Goal: Transaction & Acquisition: Purchase product/service

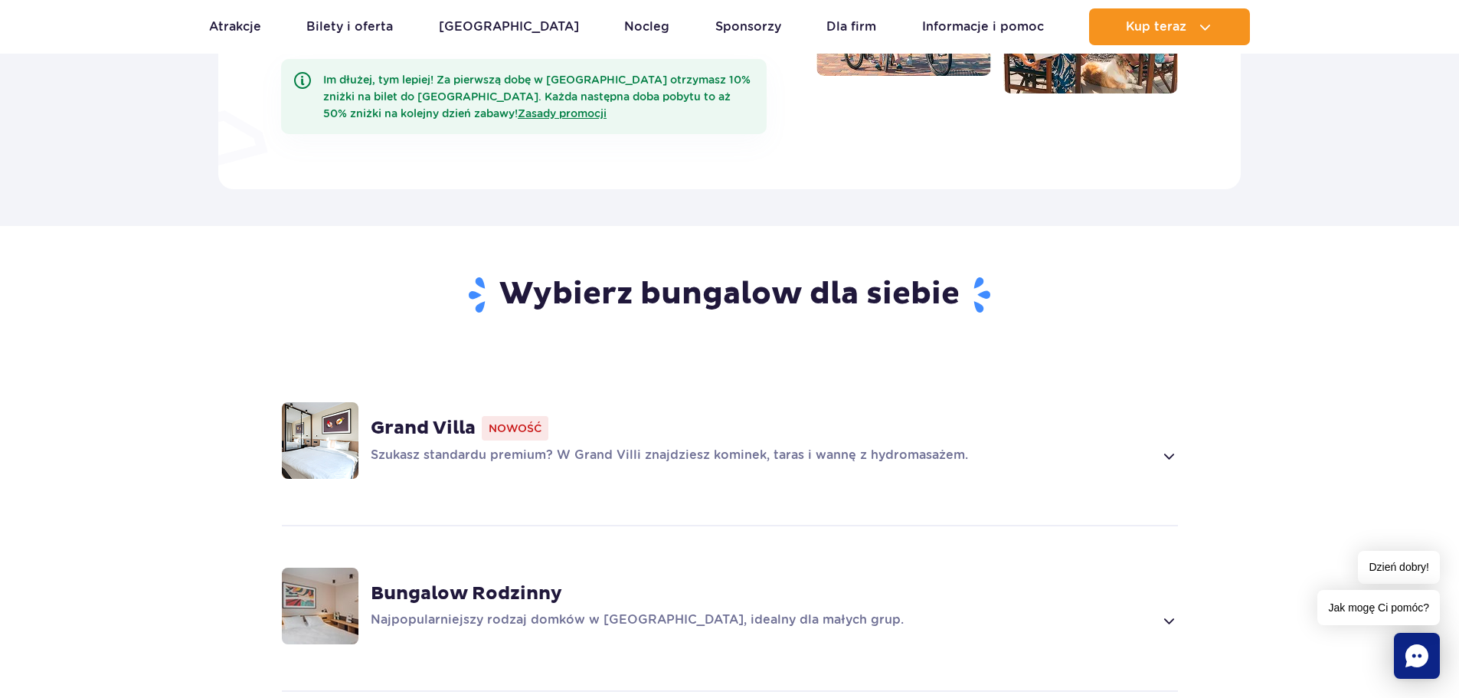
scroll to position [995, 0]
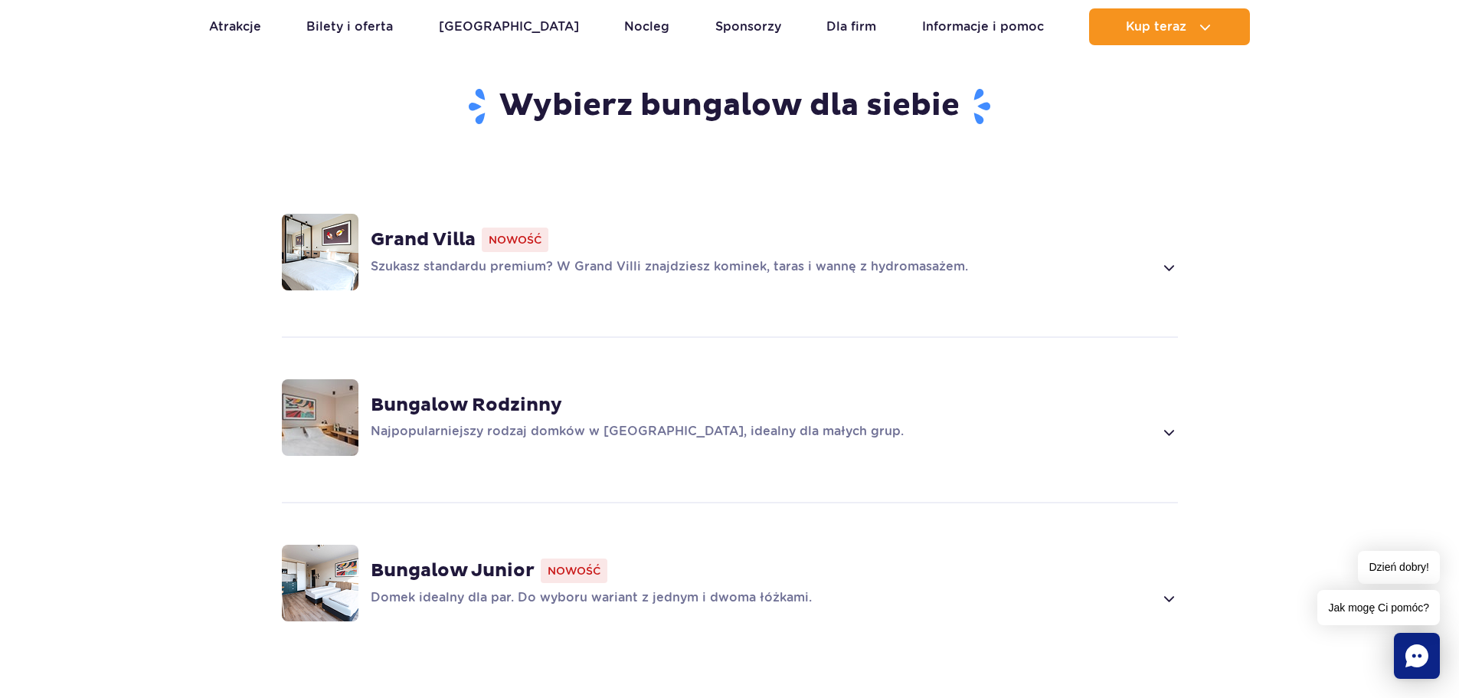
click at [1080, 258] on p "Szukasz standardu premium? W Grand Villi znajdziesz kominek, taras i wannę z hy…" at bounding box center [762, 267] width 783 height 18
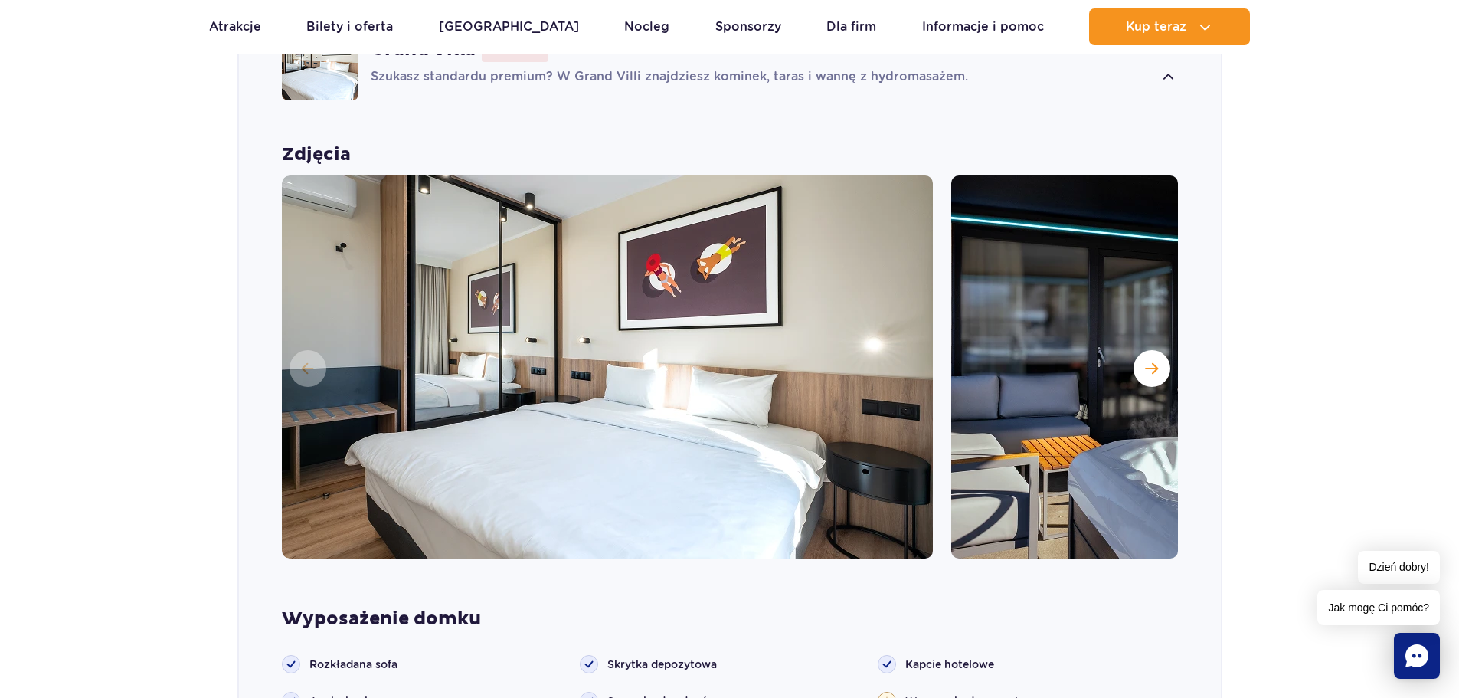
scroll to position [1139, 0]
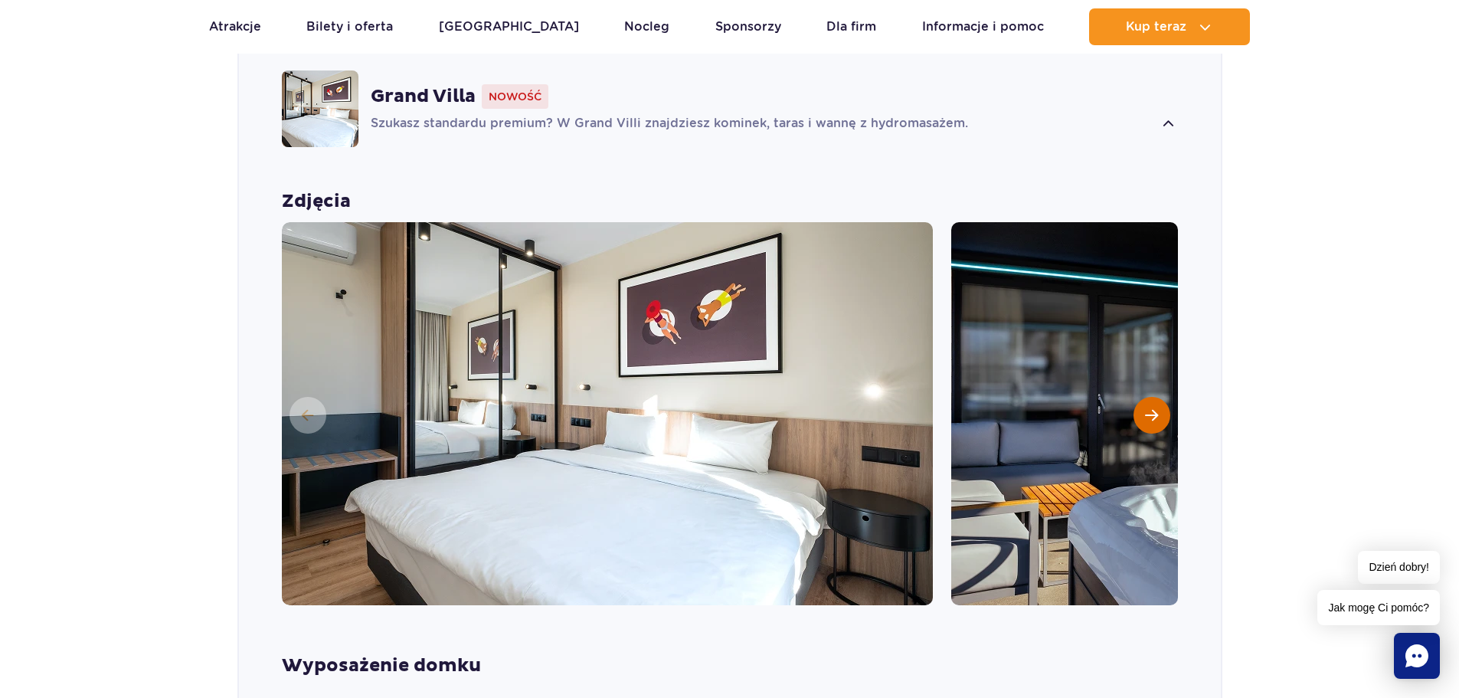
click at [1144, 397] on button "Następny slajd" at bounding box center [1151, 415] width 37 height 37
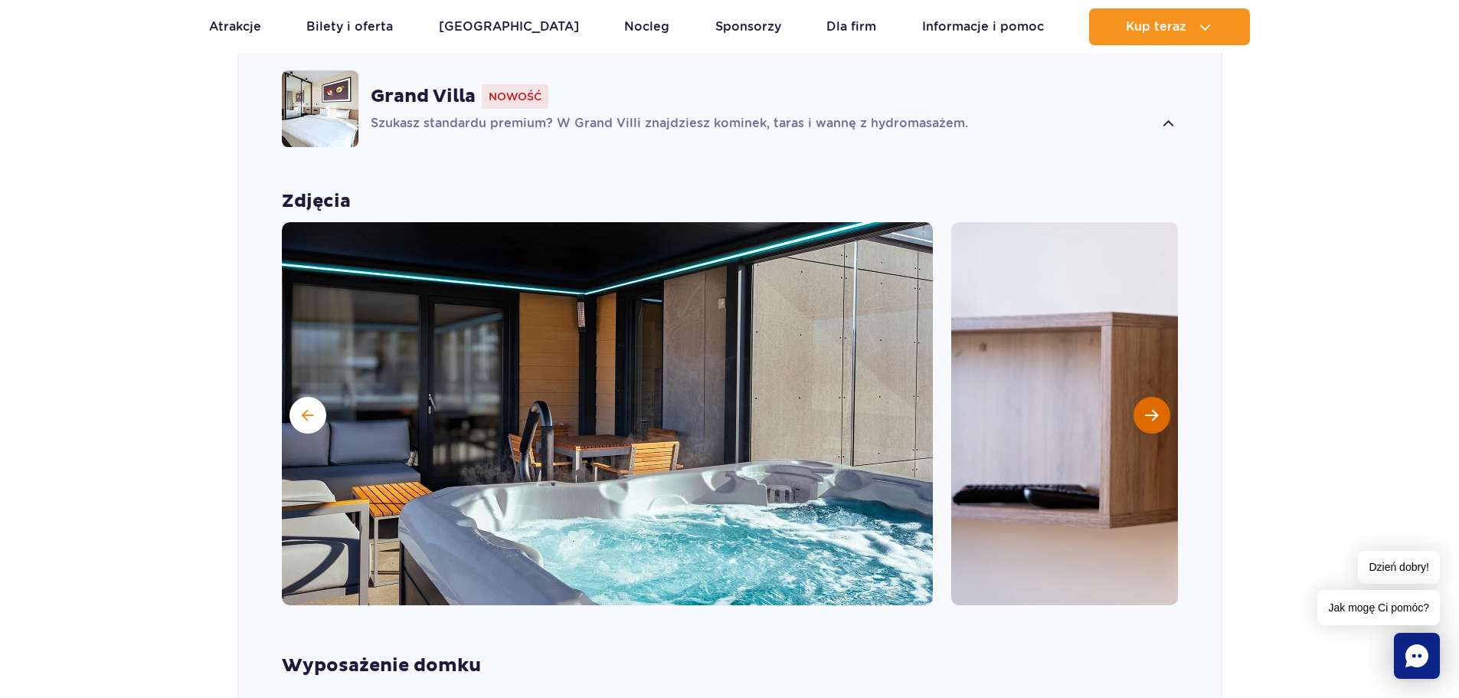
click at [1149, 408] on span "Następny slajd" at bounding box center [1151, 415] width 13 height 14
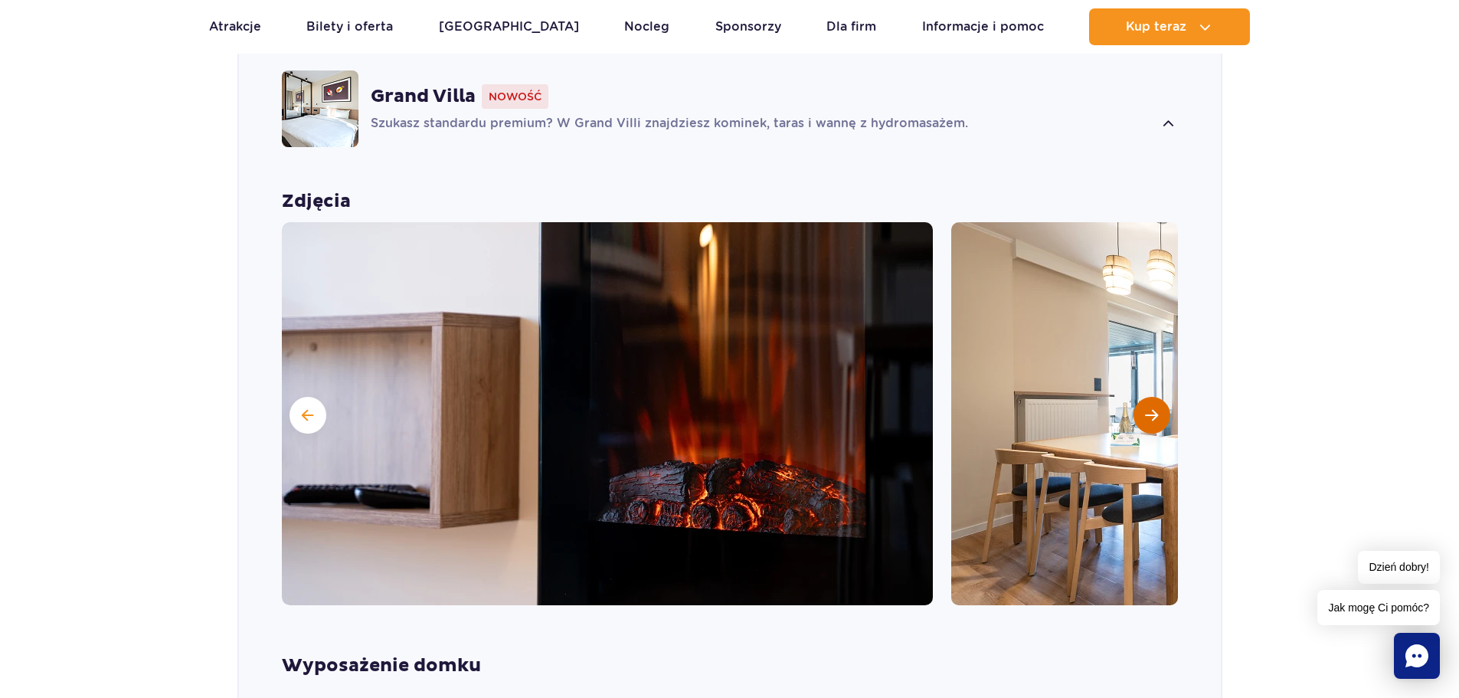
click at [1149, 408] on span "Następny slajd" at bounding box center [1151, 415] width 13 height 14
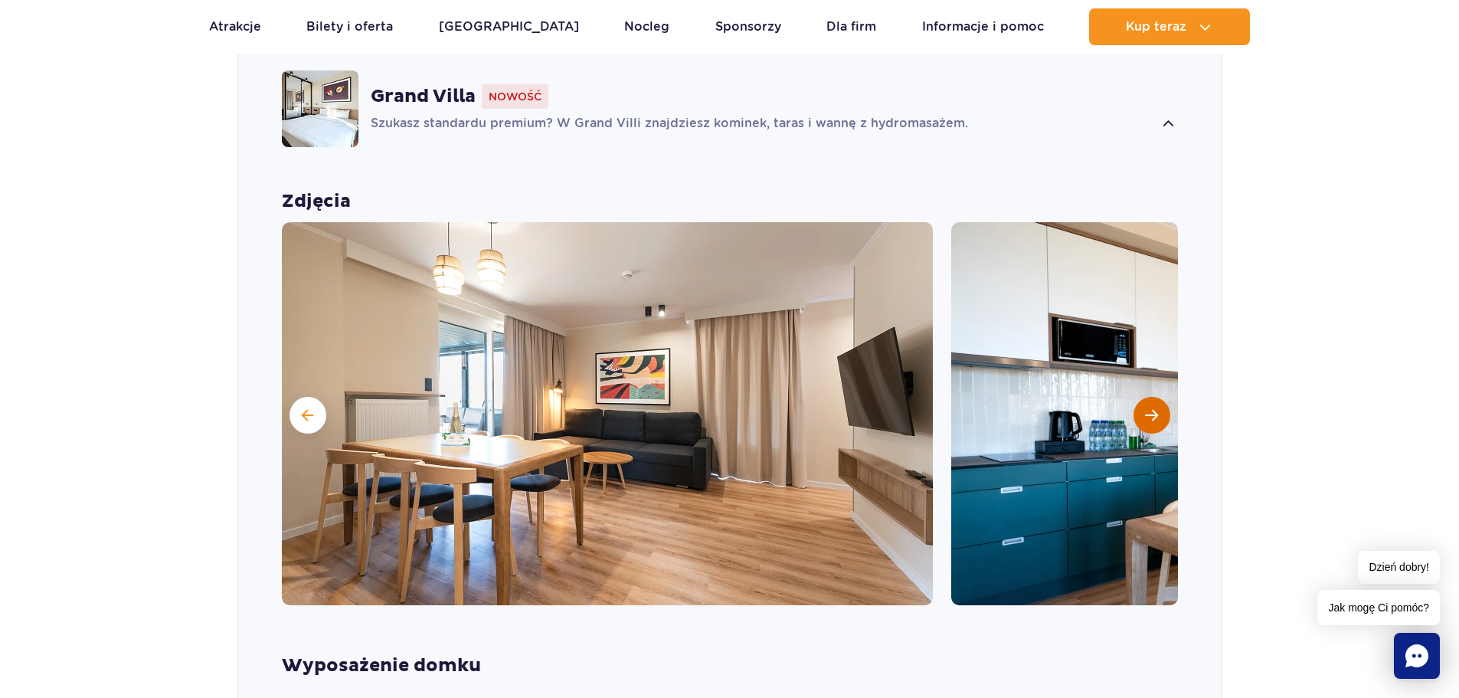
click at [1149, 408] on span "Następny slajd" at bounding box center [1151, 415] width 13 height 14
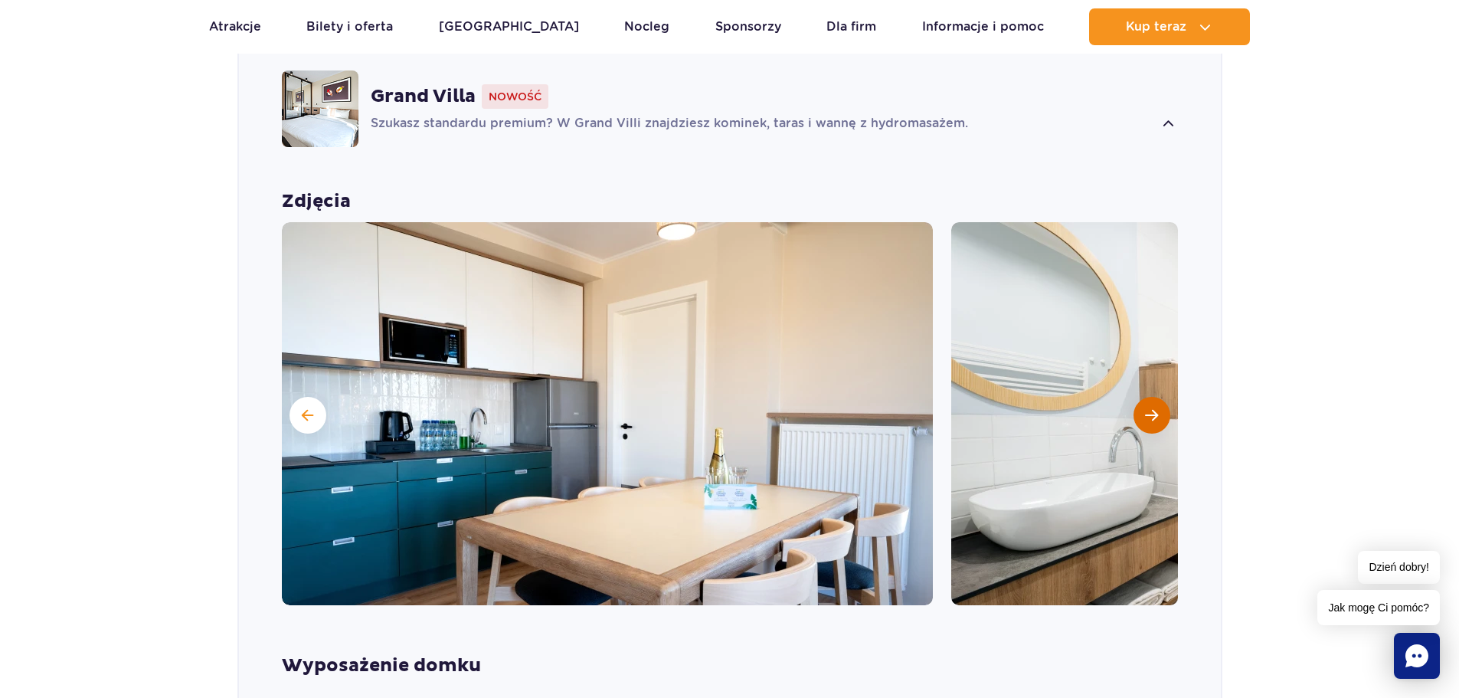
click at [1149, 408] on span "Następny slajd" at bounding box center [1151, 415] width 13 height 14
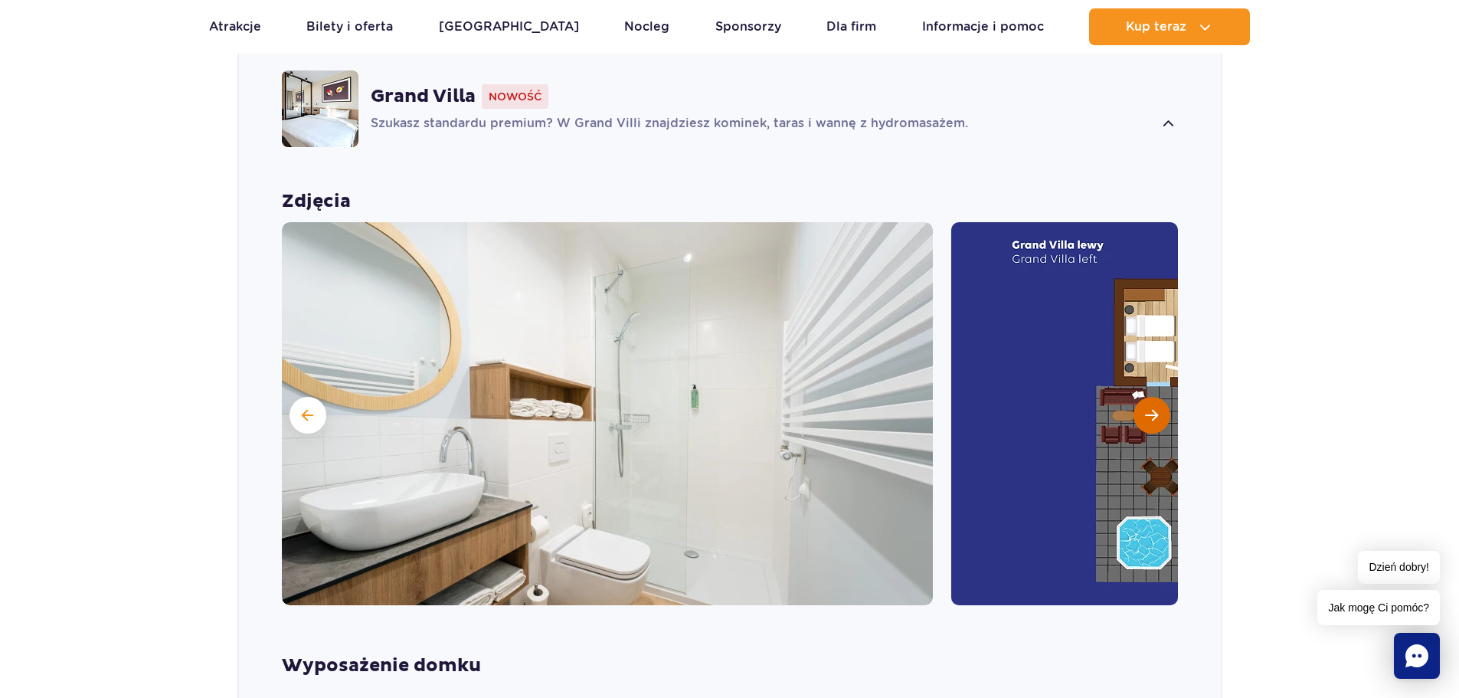
click at [1149, 408] on span "Następny slajd" at bounding box center [1151, 415] width 13 height 14
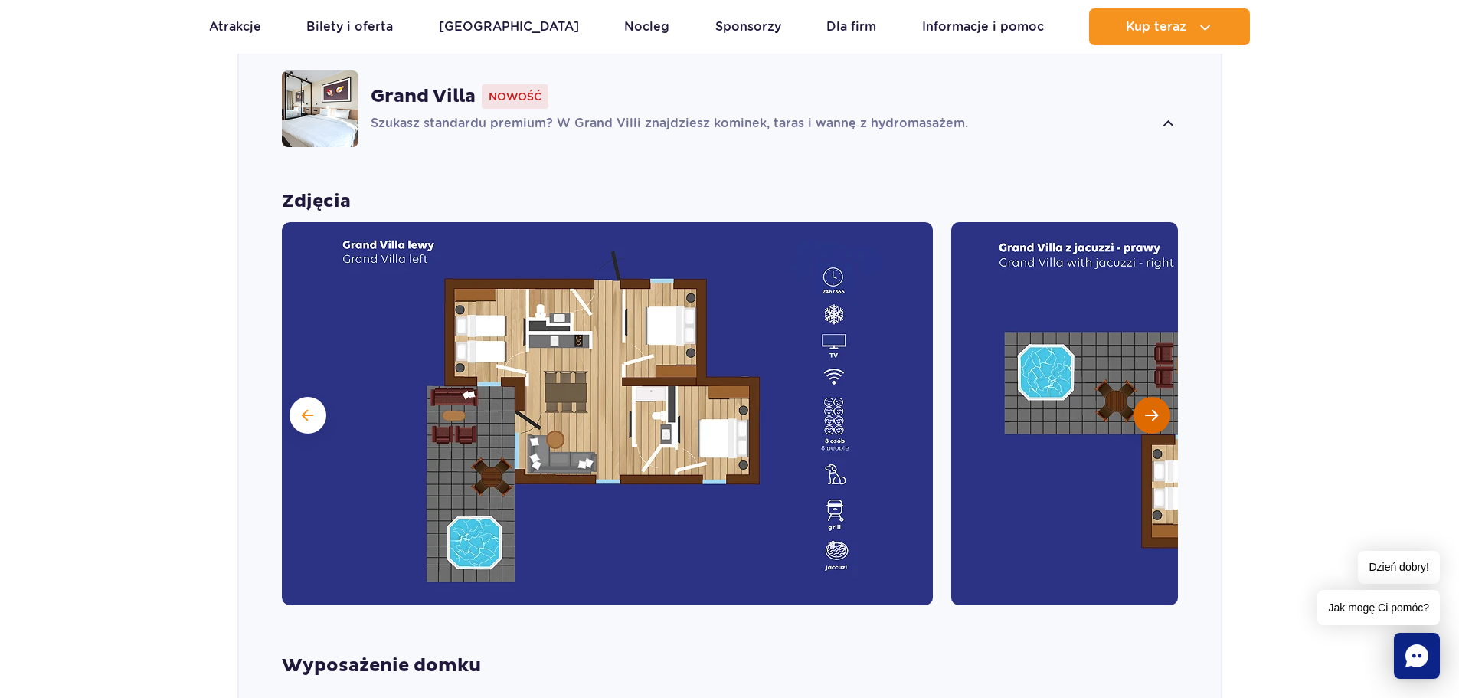
click at [1149, 408] on span "Następny slajd" at bounding box center [1151, 415] width 13 height 14
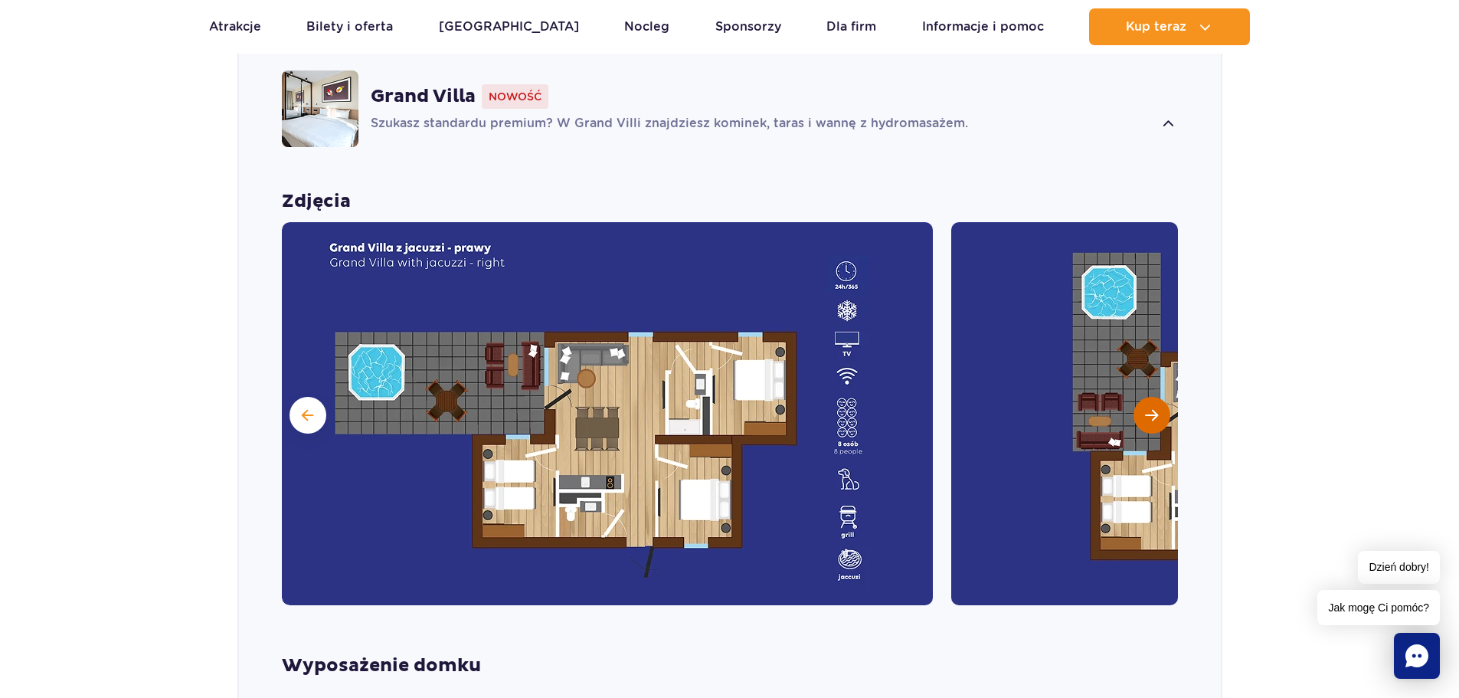
click at [1149, 408] on span "Następny slajd" at bounding box center [1151, 415] width 13 height 14
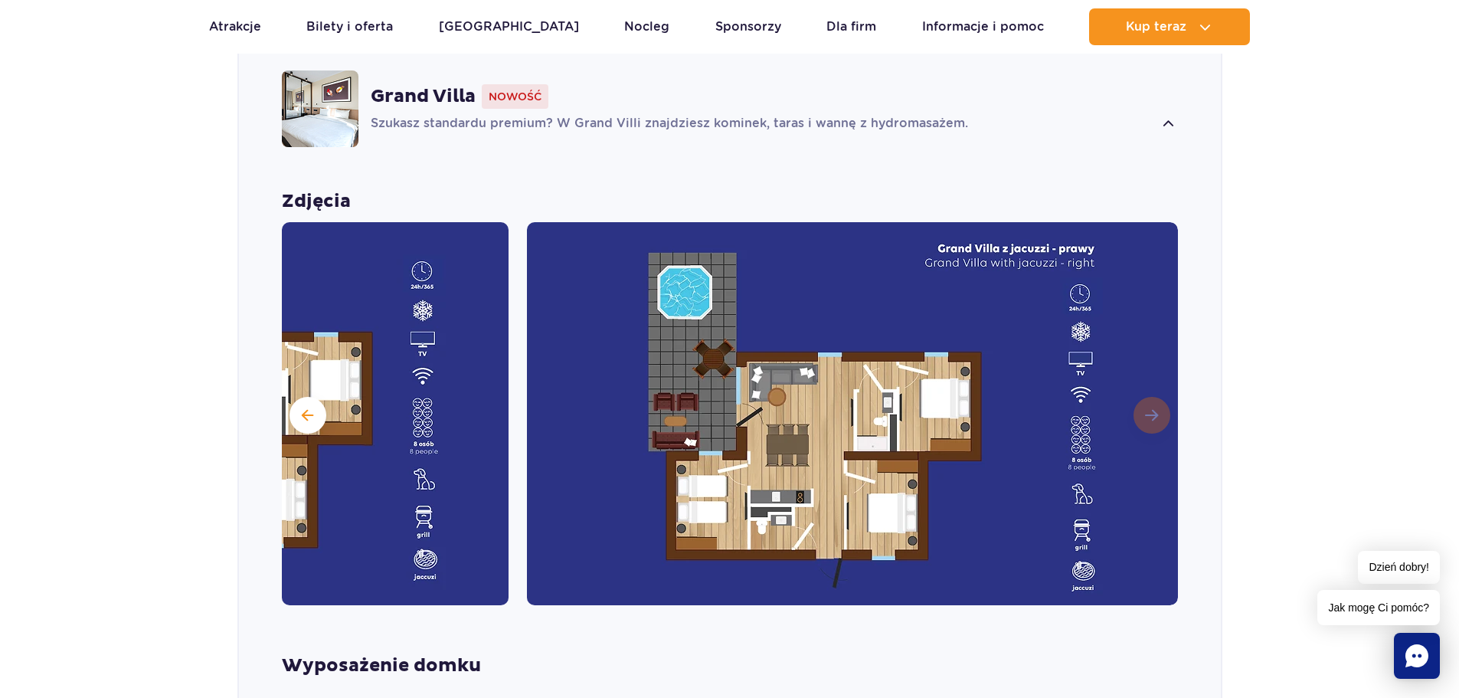
click at [1149, 388] on img at bounding box center [852, 413] width 651 height 383
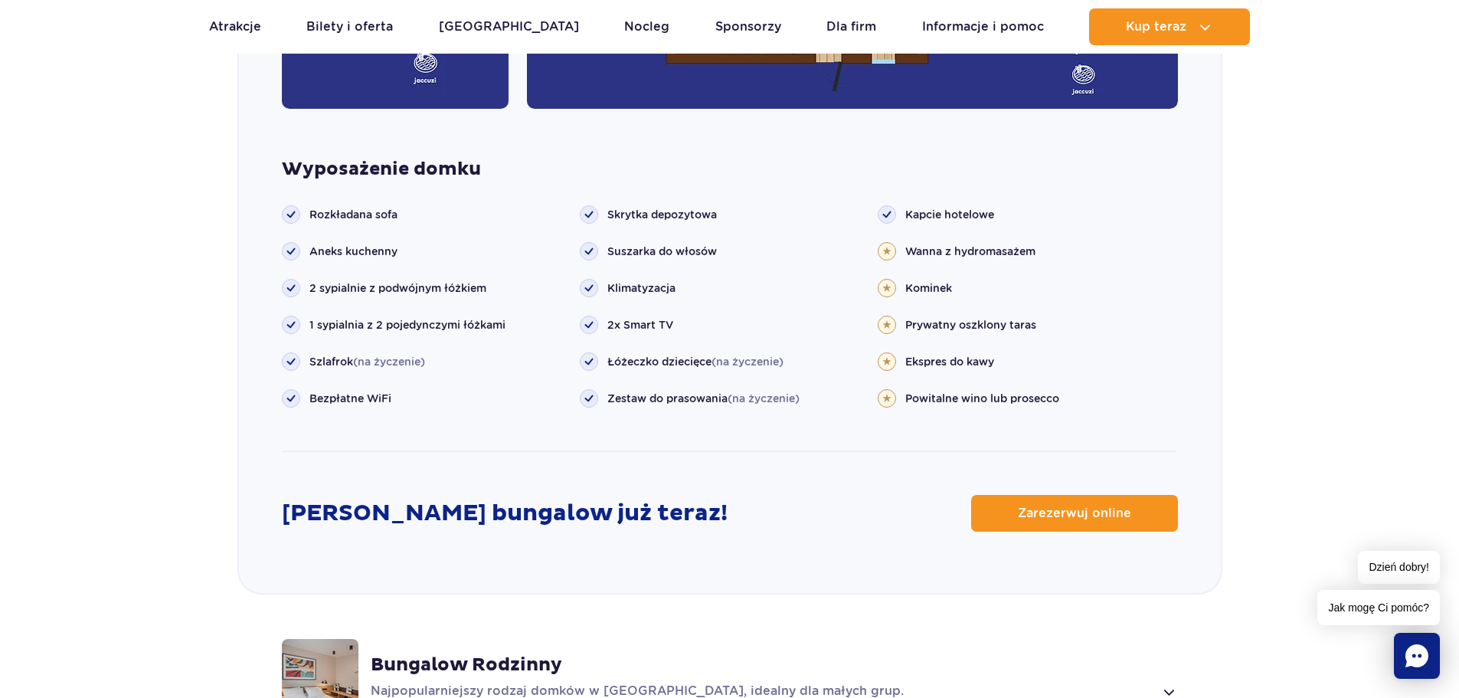
scroll to position [1598, 0]
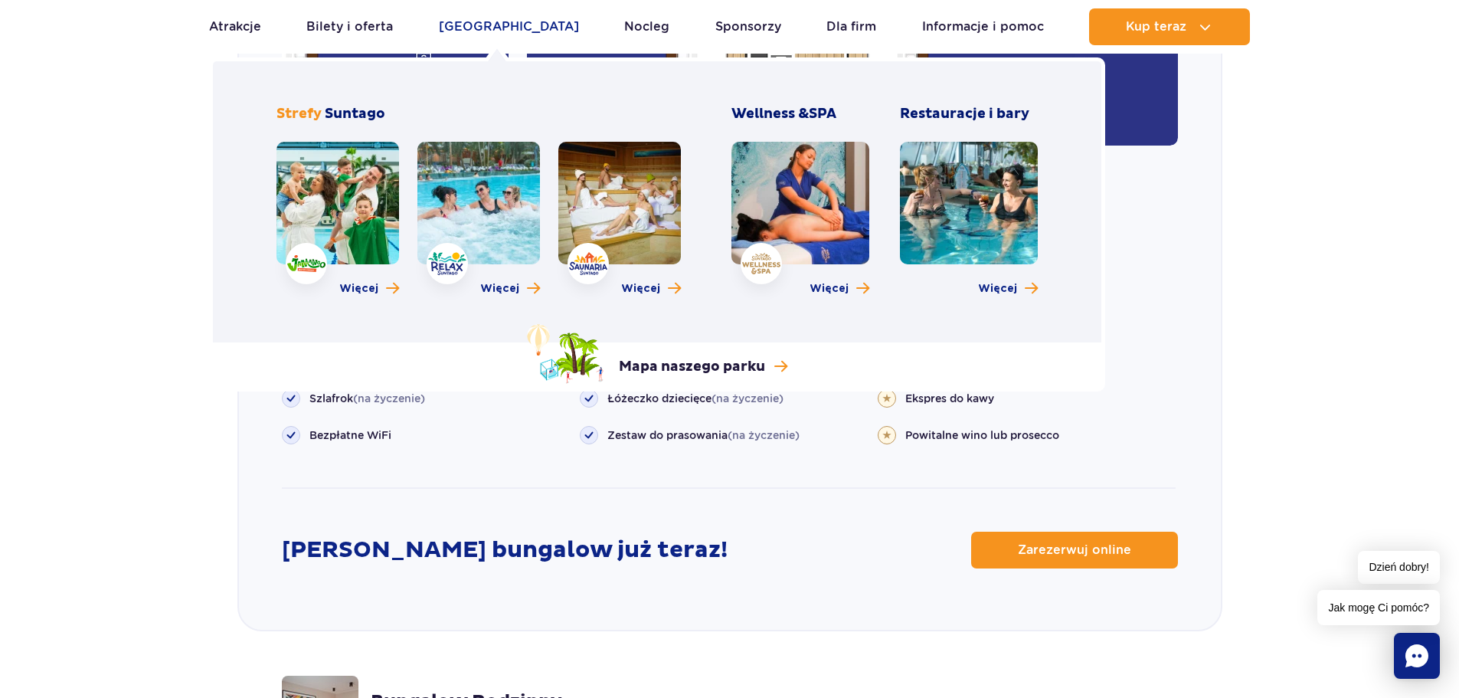
click at [494, 31] on link "[GEOGRAPHIC_DATA]" at bounding box center [509, 26] width 140 height 37
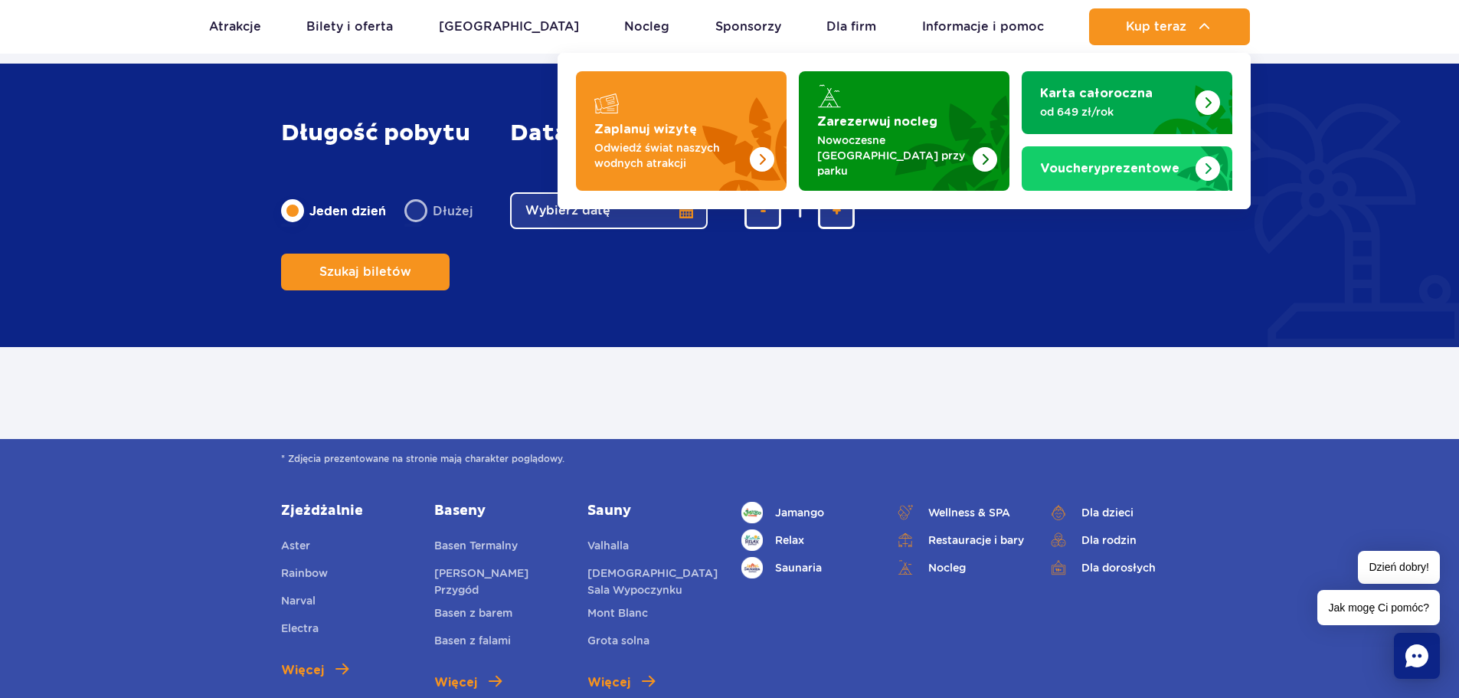
scroll to position [306, 0]
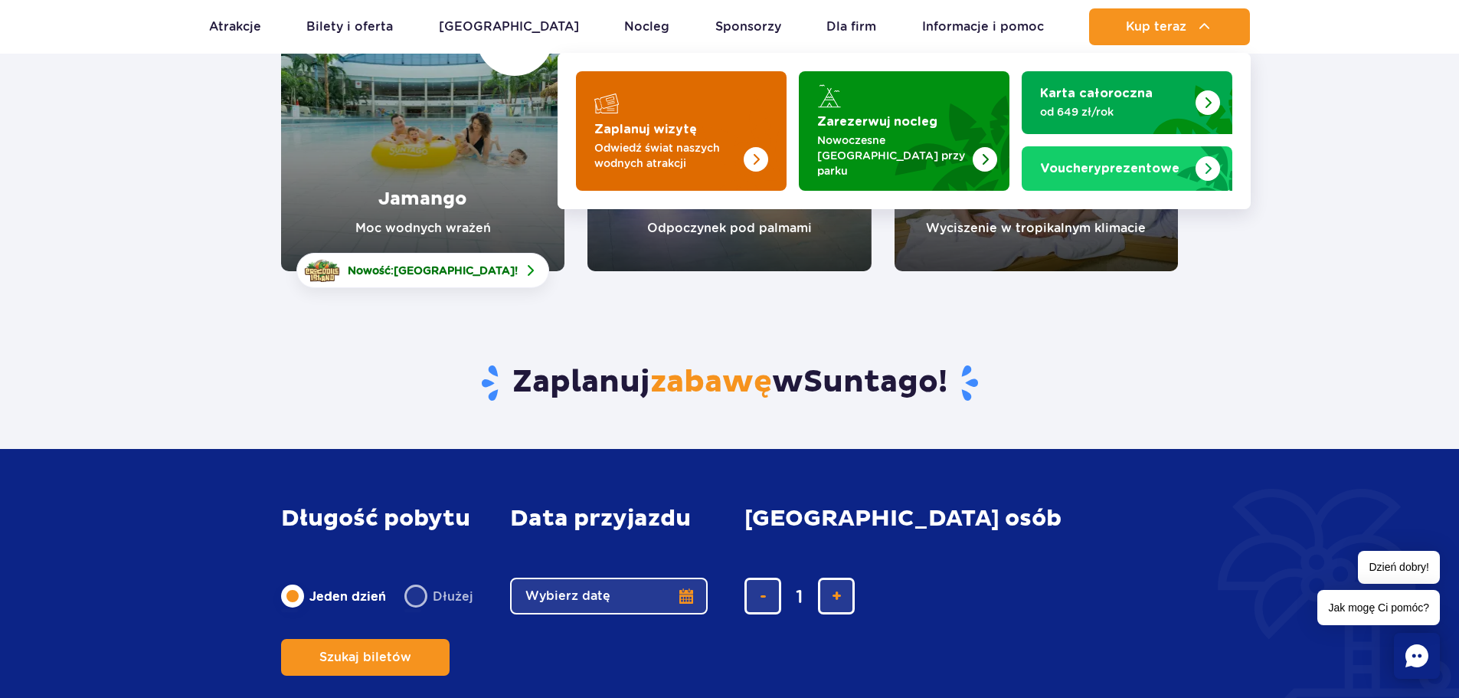
click at [690, 147] on p "Odwiedź świat naszych wodnych atrakcji" at bounding box center [668, 155] width 149 height 31
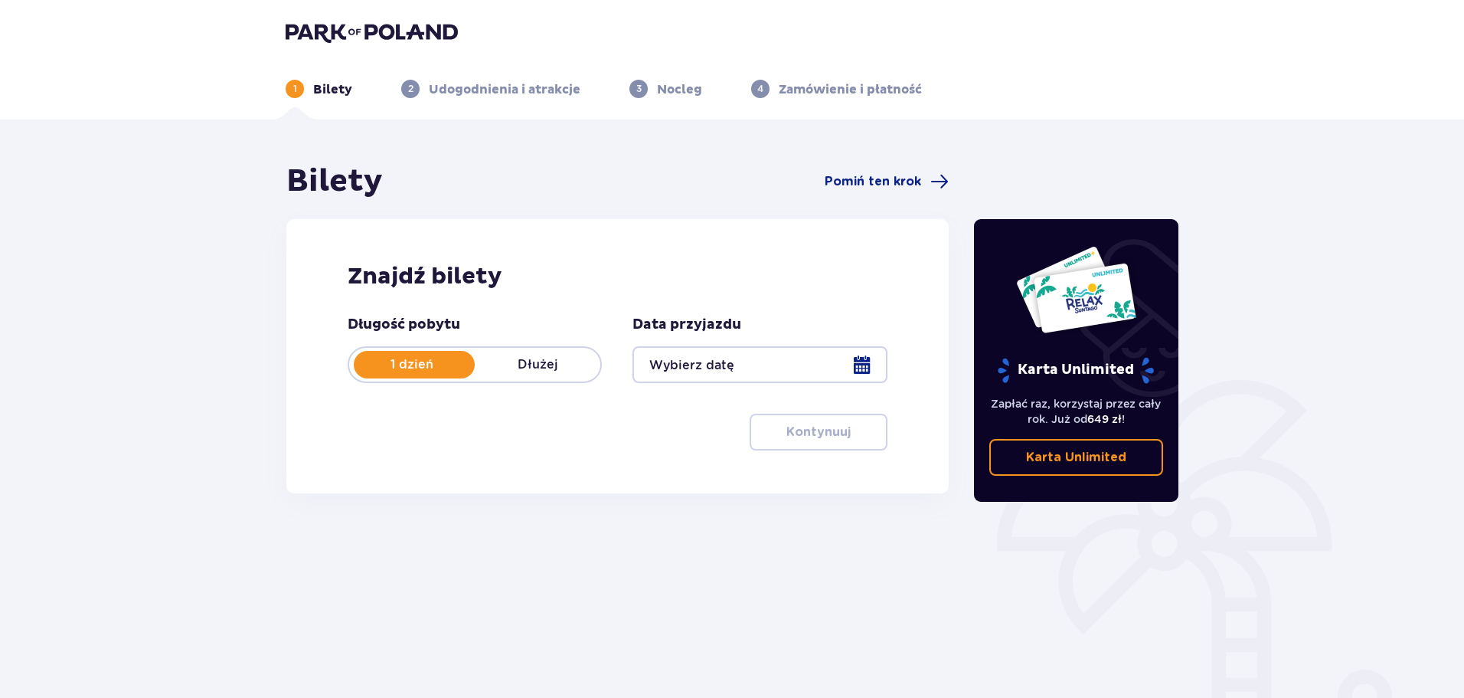
click at [521, 361] on p "Dłużej" at bounding box center [538, 364] width 126 height 17
click at [724, 364] on div at bounding box center [759, 364] width 254 height 37
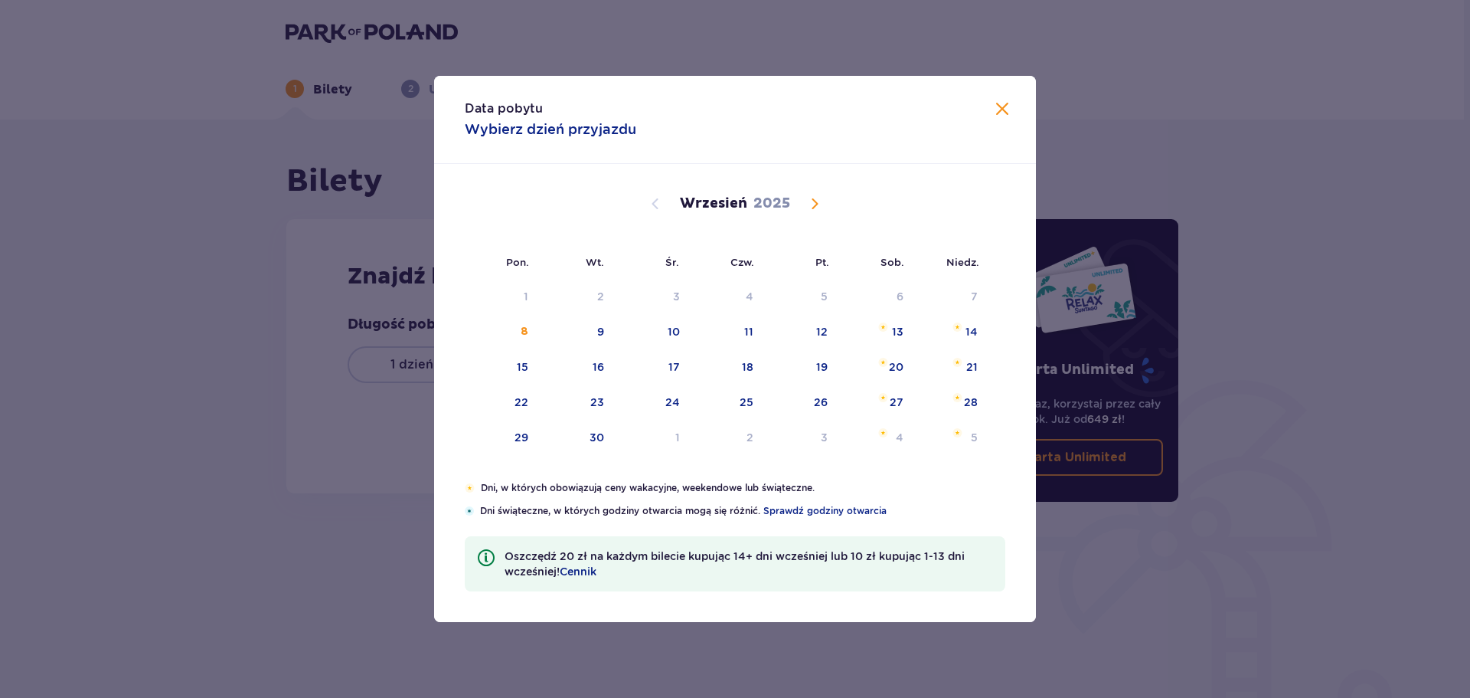
click at [816, 203] on span "Calendar" at bounding box center [815, 203] width 18 height 18
click at [810, 195] on span "Calendar" at bounding box center [815, 203] width 18 height 18
click at [652, 205] on span "Calendar" at bounding box center [655, 203] width 18 height 18
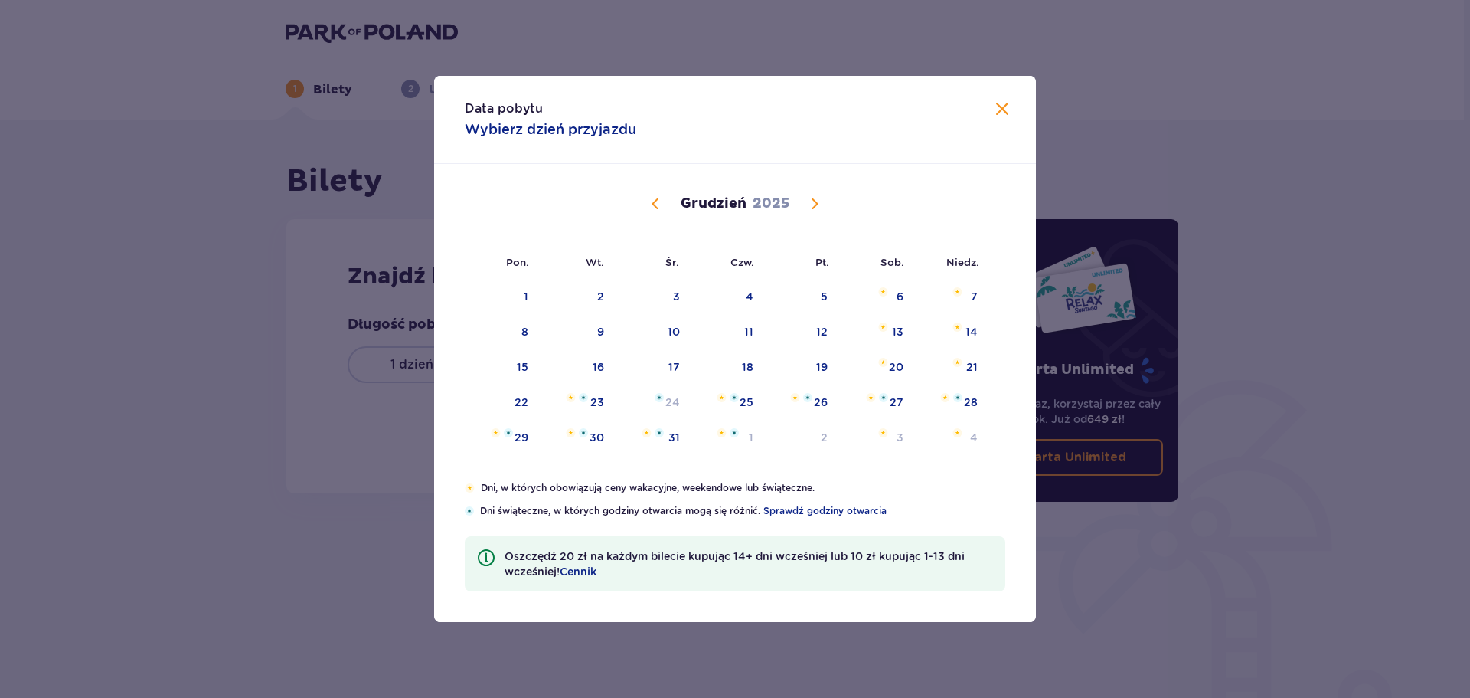
click at [656, 203] on span "Calendar" at bounding box center [655, 203] width 18 height 18
click at [822, 328] on div "7" at bounding box center [824, 331] width 7 height 15
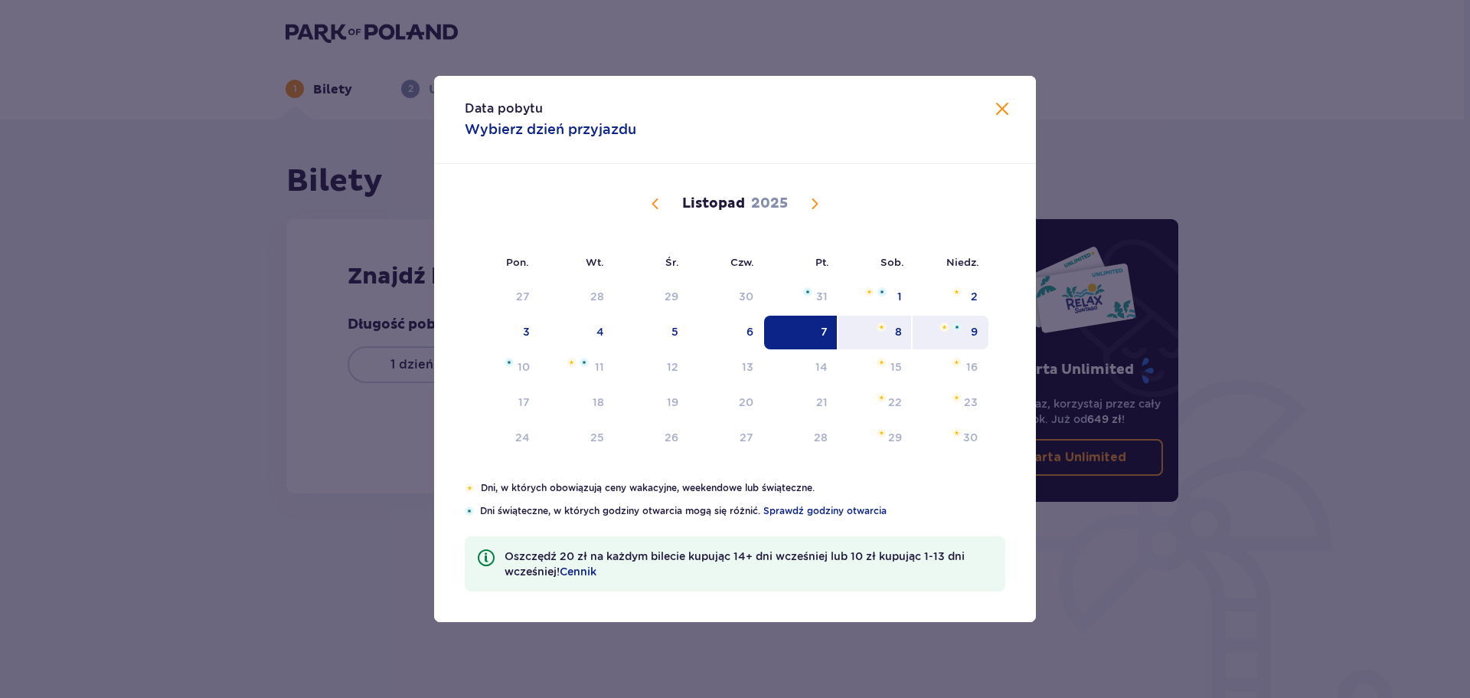
click at [965, 338] on div "9" at bounding box center [951, 332] width 76 height 34
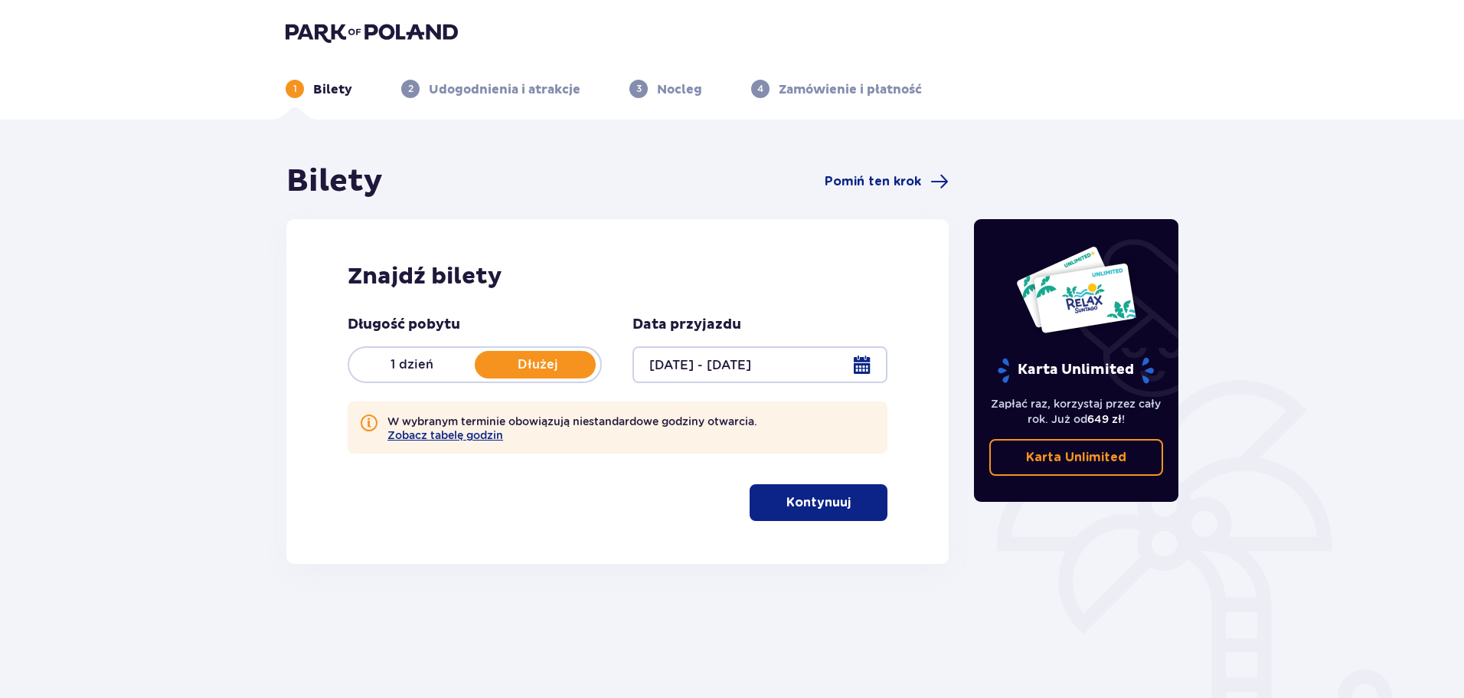
click at [723, 367] on div at bounding box center [759, 364] width 254 height 37
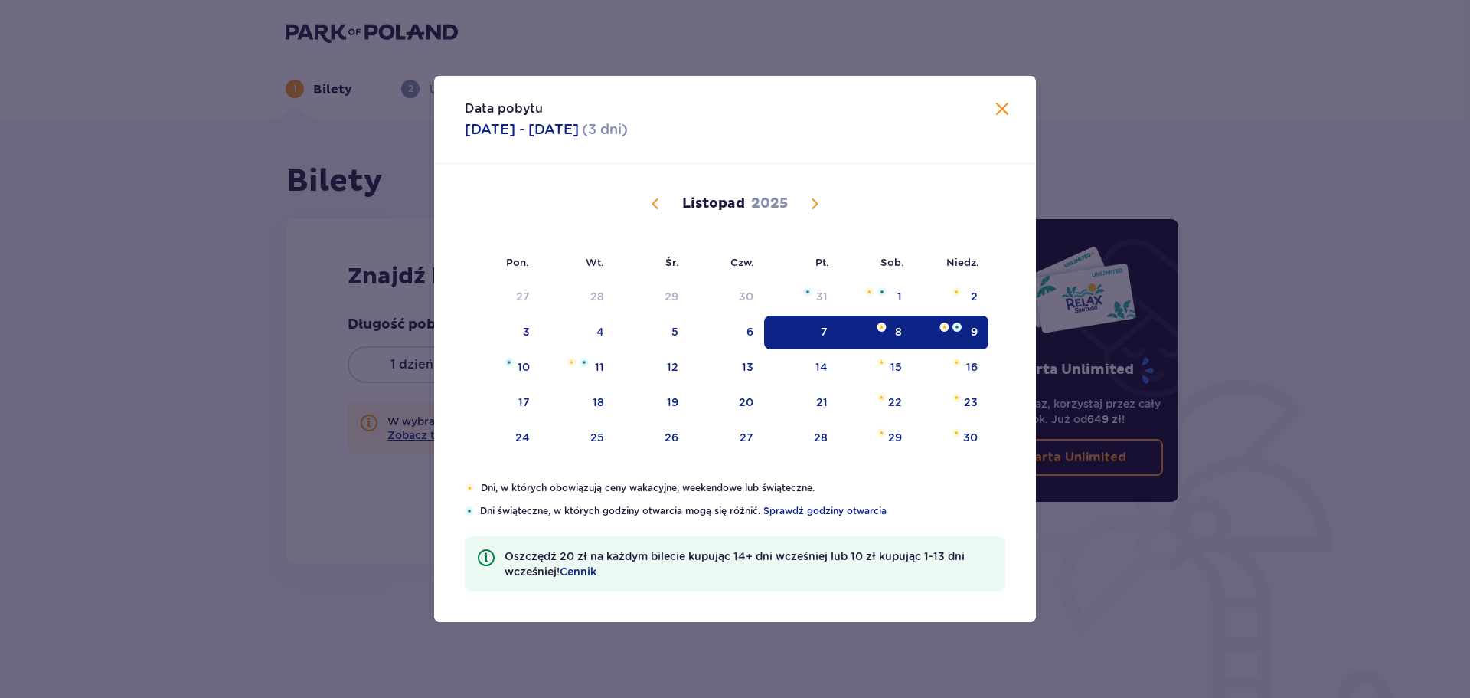
click at [814, 198] on span "Calendar" at bounding box center [815, 203] width 18 height 18
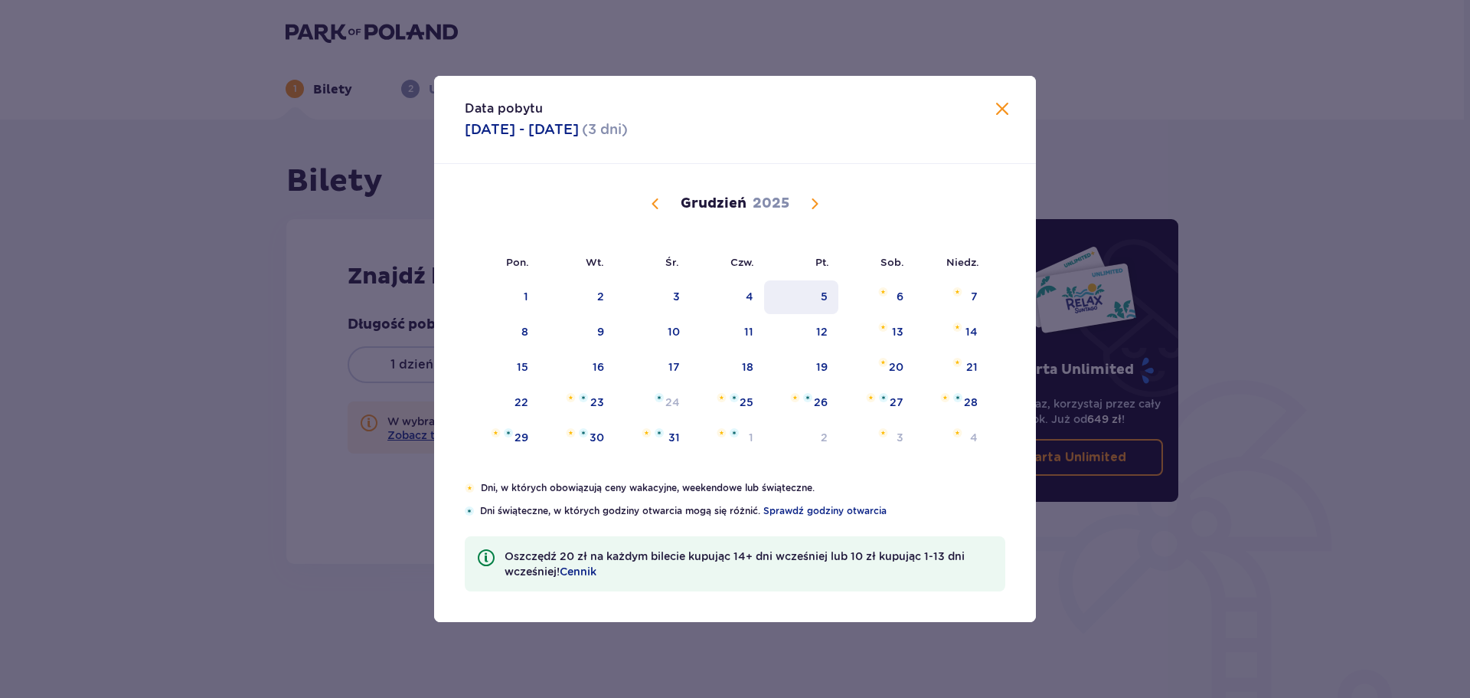
click at [816, 296] on div "5" at bounding box center [801, 297] width 74 height 34
click at [971, 296] on div "7" at bounding box center [974, 296] width 7 height 15
type input "05.12.25 - 07.12.25"
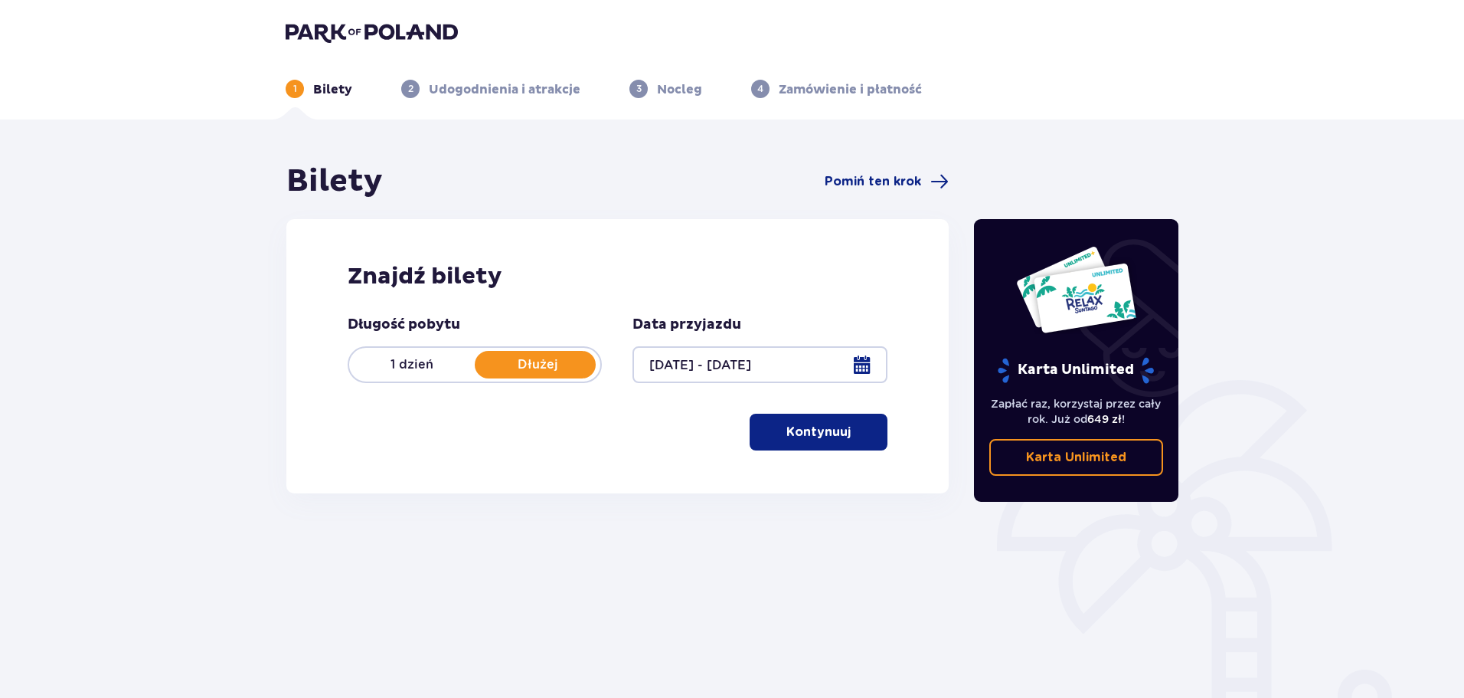
click at [828, 440] on p "Kontynuuj" at bounding box center [818, 431] width 64 height 17
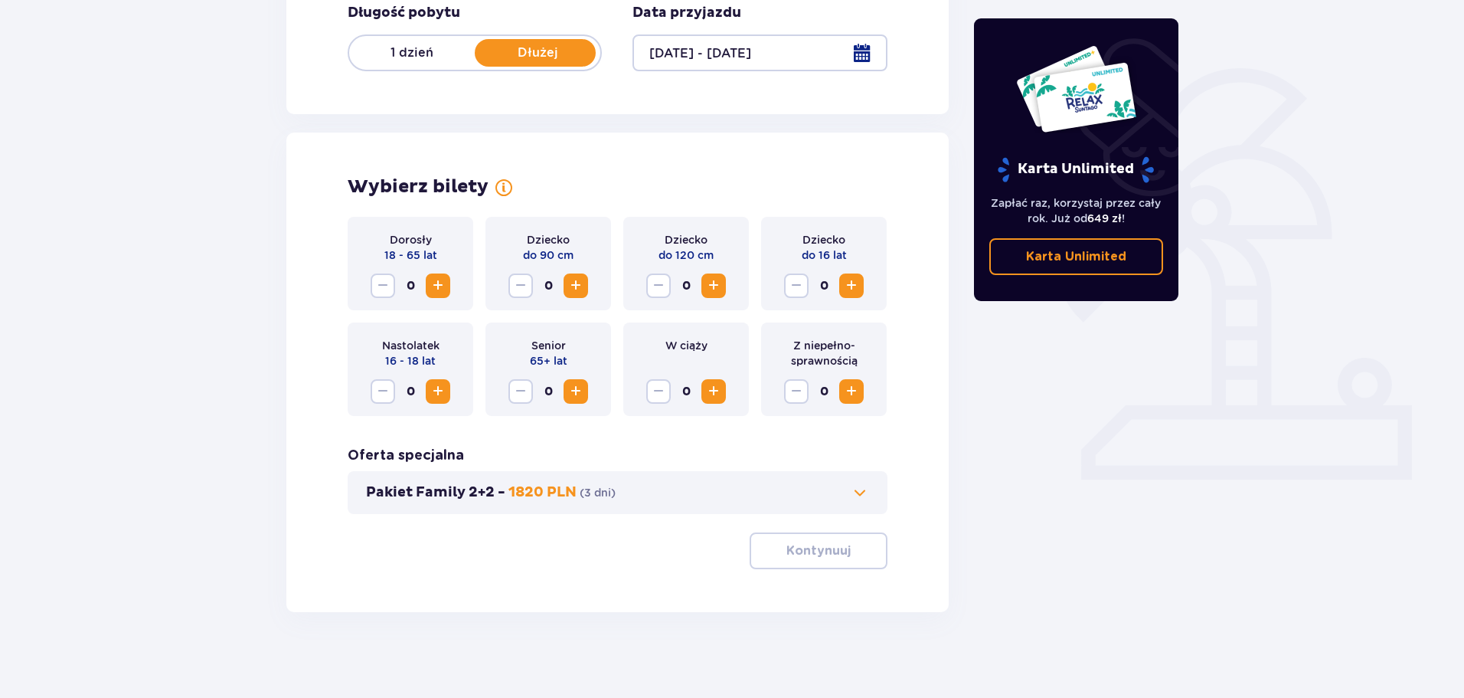
scroll to position [318, 0]
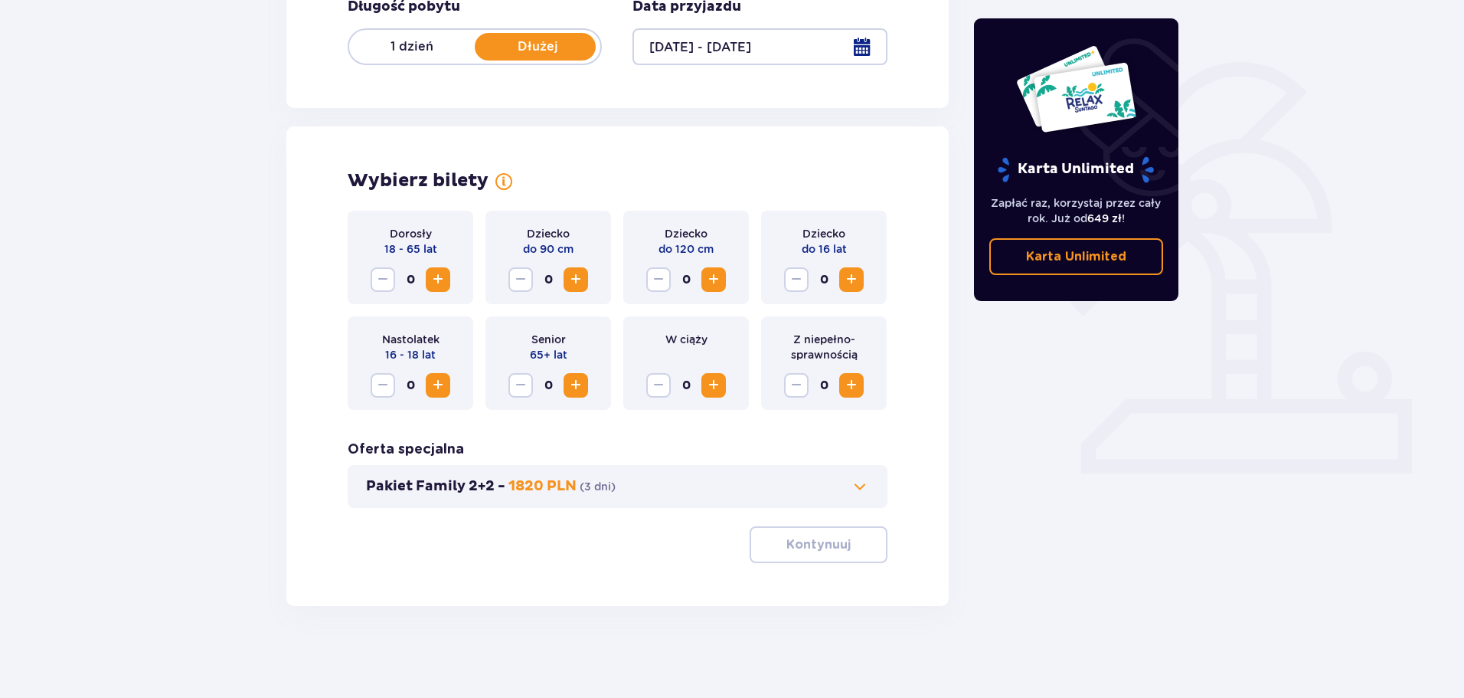
click at [440, 273] on span "Increase" at bounding box center [438, 279] width 18 height 18
click at [842, 475] on div "Pakiet Family 2+2 - 1820 PLN ( 3 dni )" at bounding box center [618, 486] width 540 height 43
click at [861, 492] on span at bounding box center [860, 486] width 18 height 18
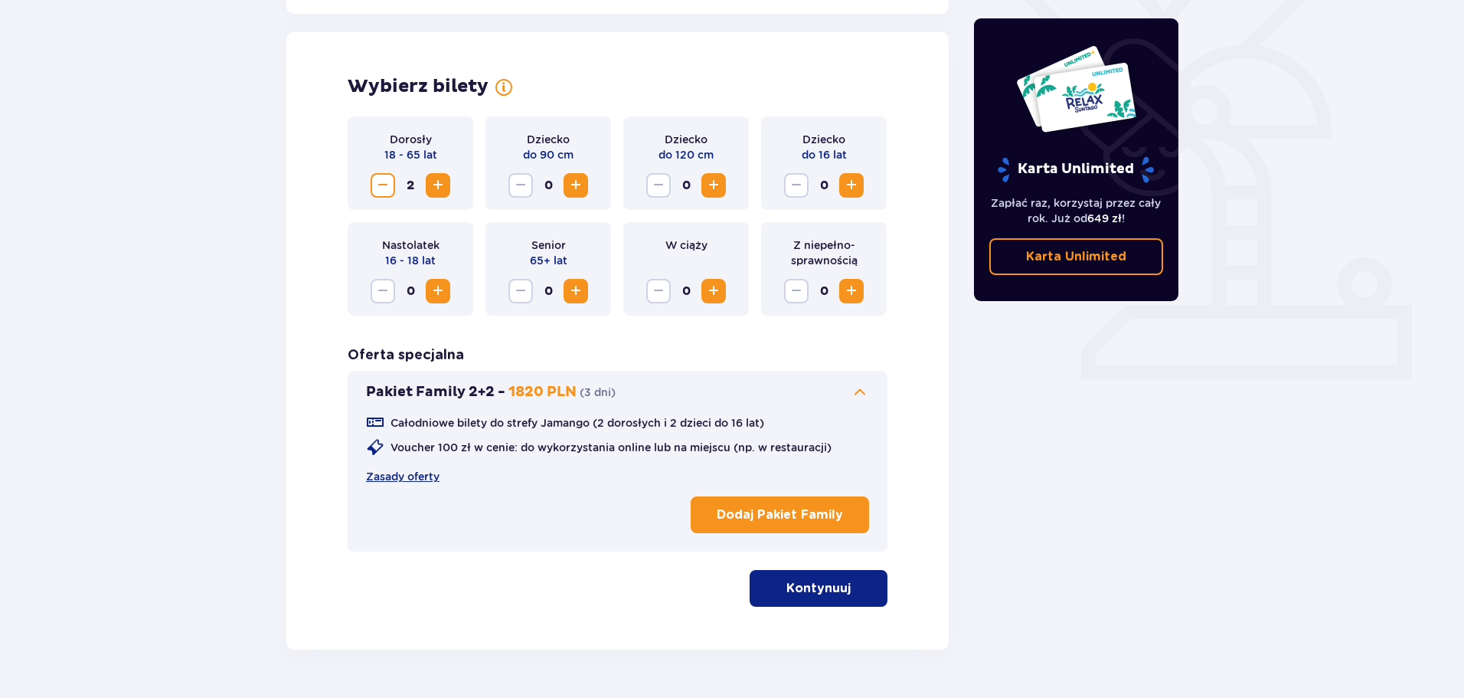
scroll to position [426, 0]
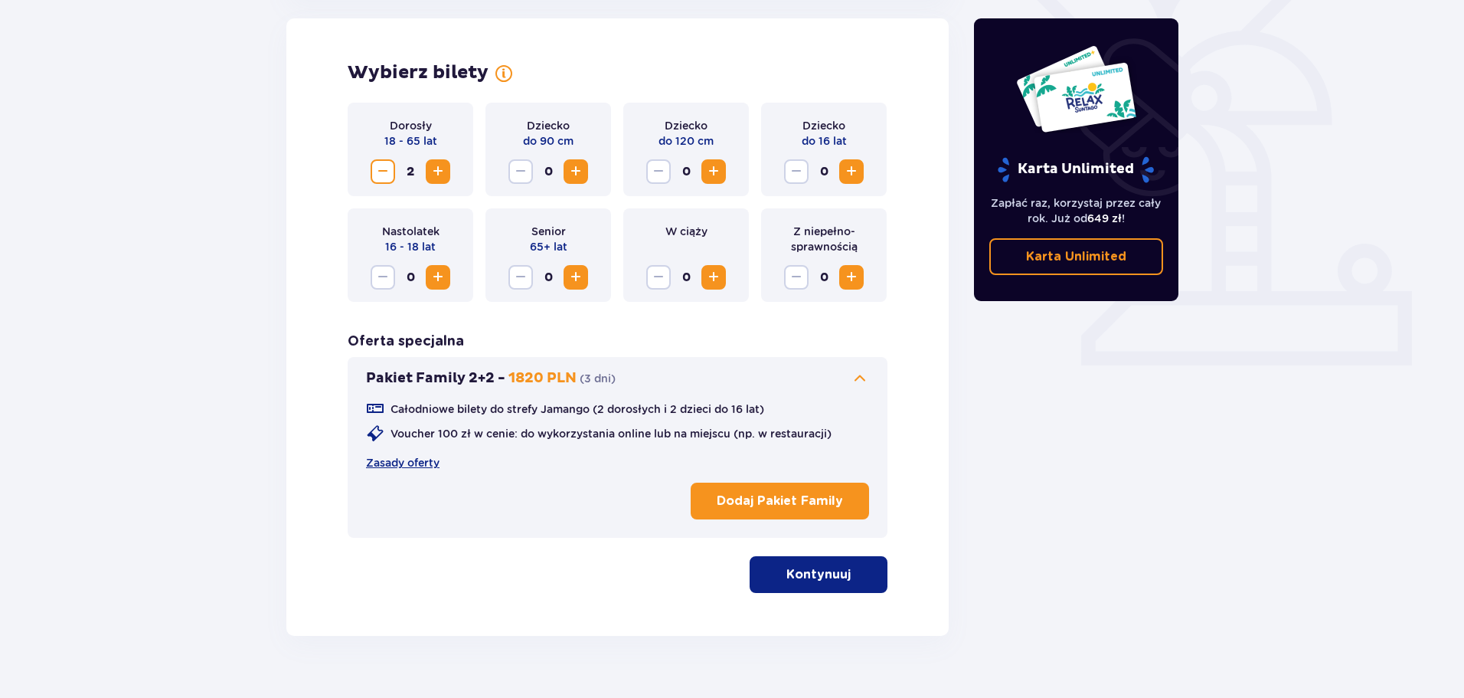
click at [859, 377] on span at bounding box center [860, 378] width 18 height 18
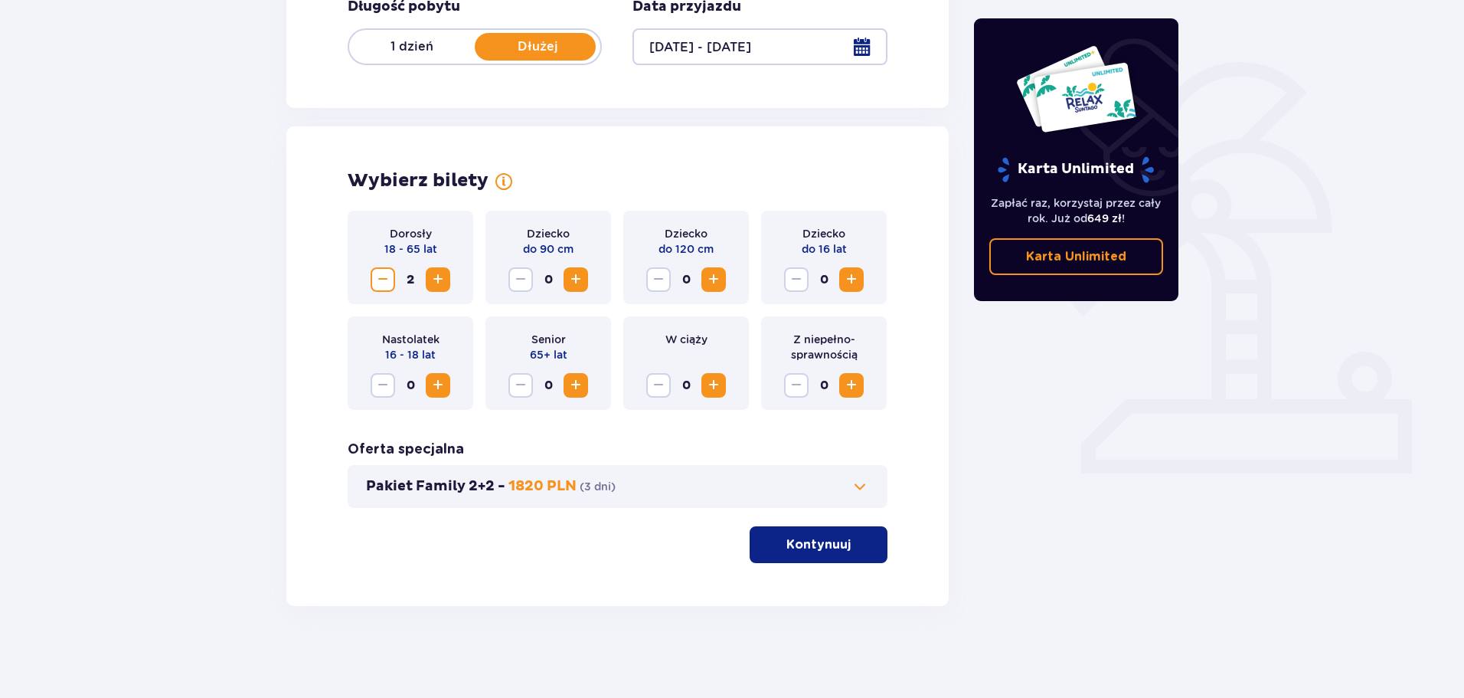
scroll to position [318, 0]
click at [812, 545] on p "Kontynuuj" at bounding box center [818, 544] width 64 height 17
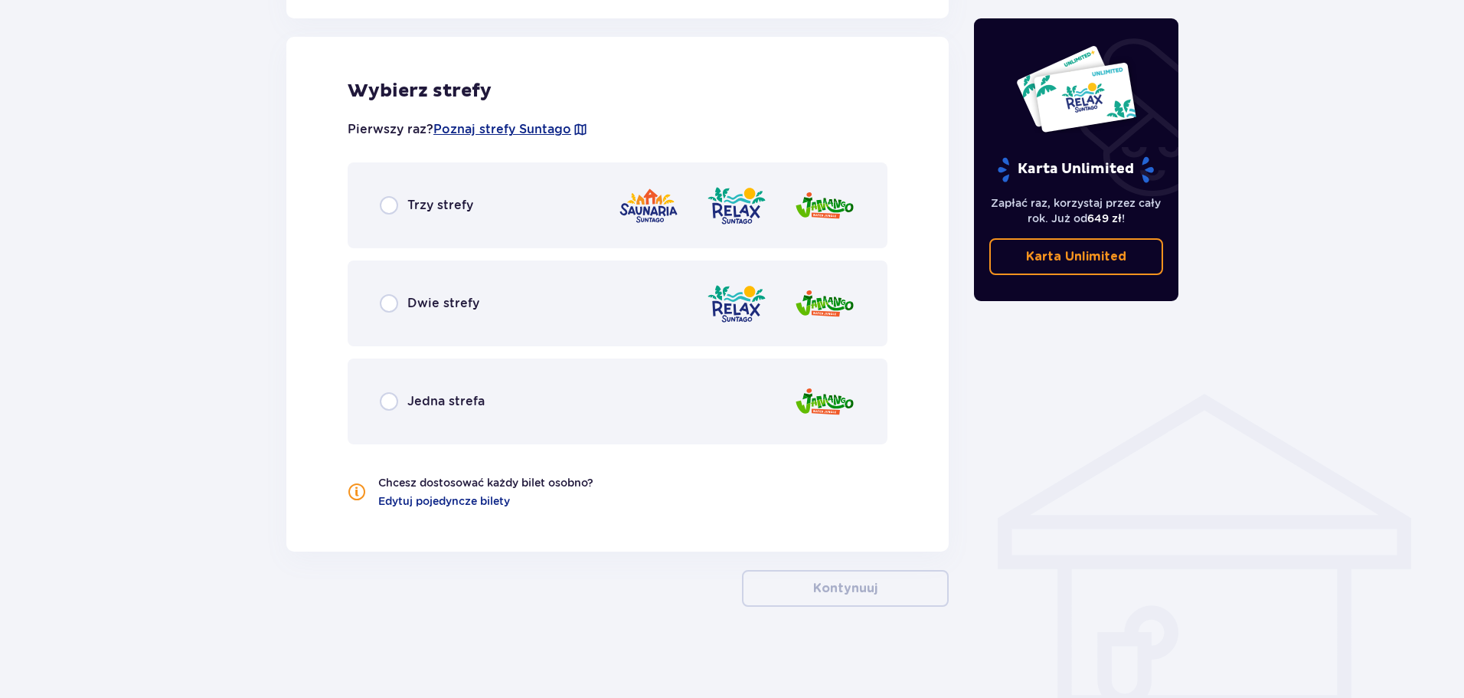
scroll to position [851, 0]
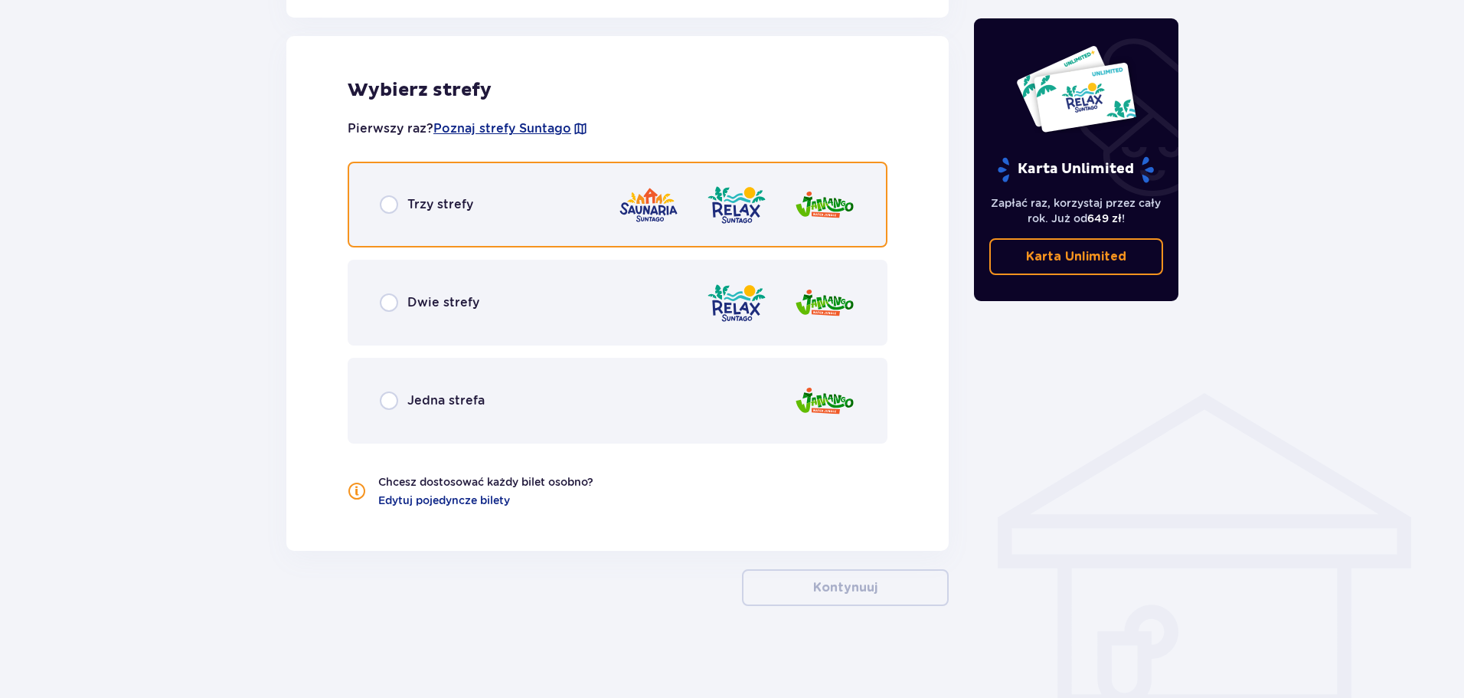
click at [394, 205] on input "radio" at bounding box center [389, 204] width 18 height 18
radio input "true"
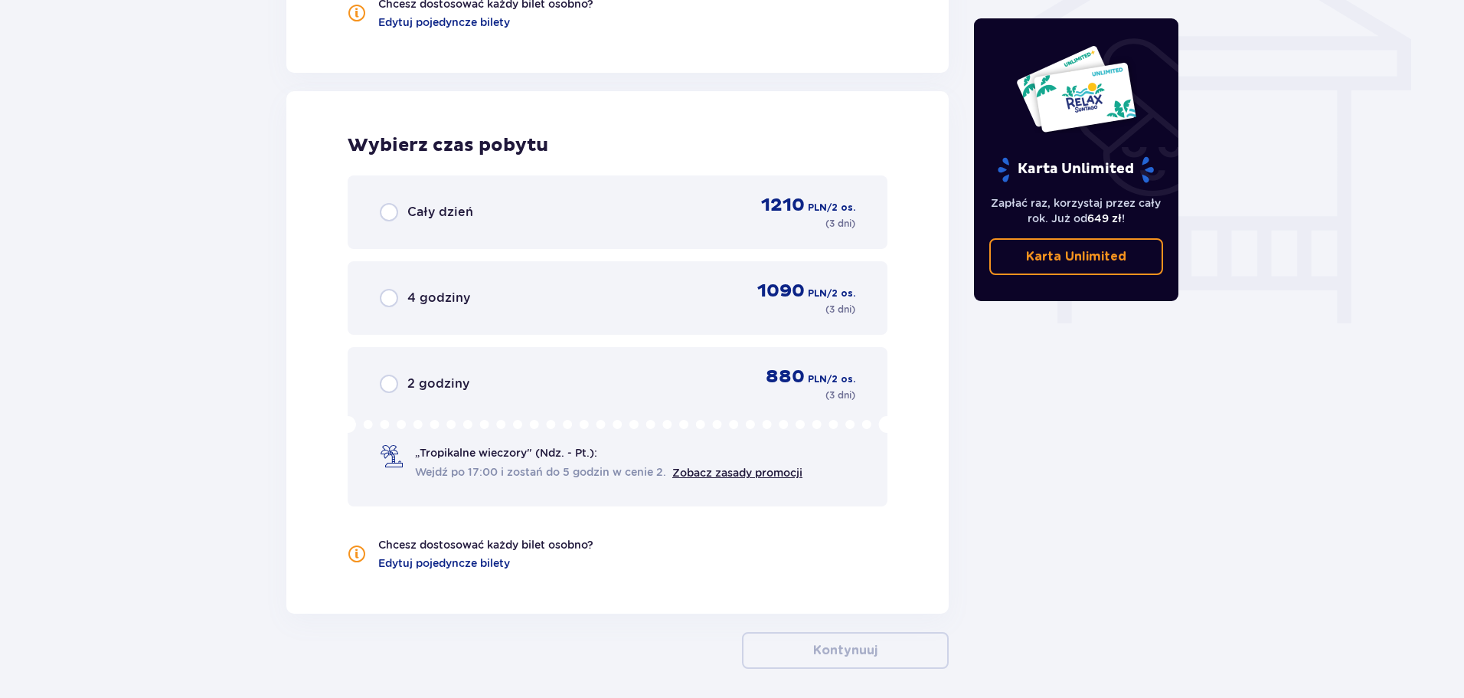
scroll to position [1383, 0]
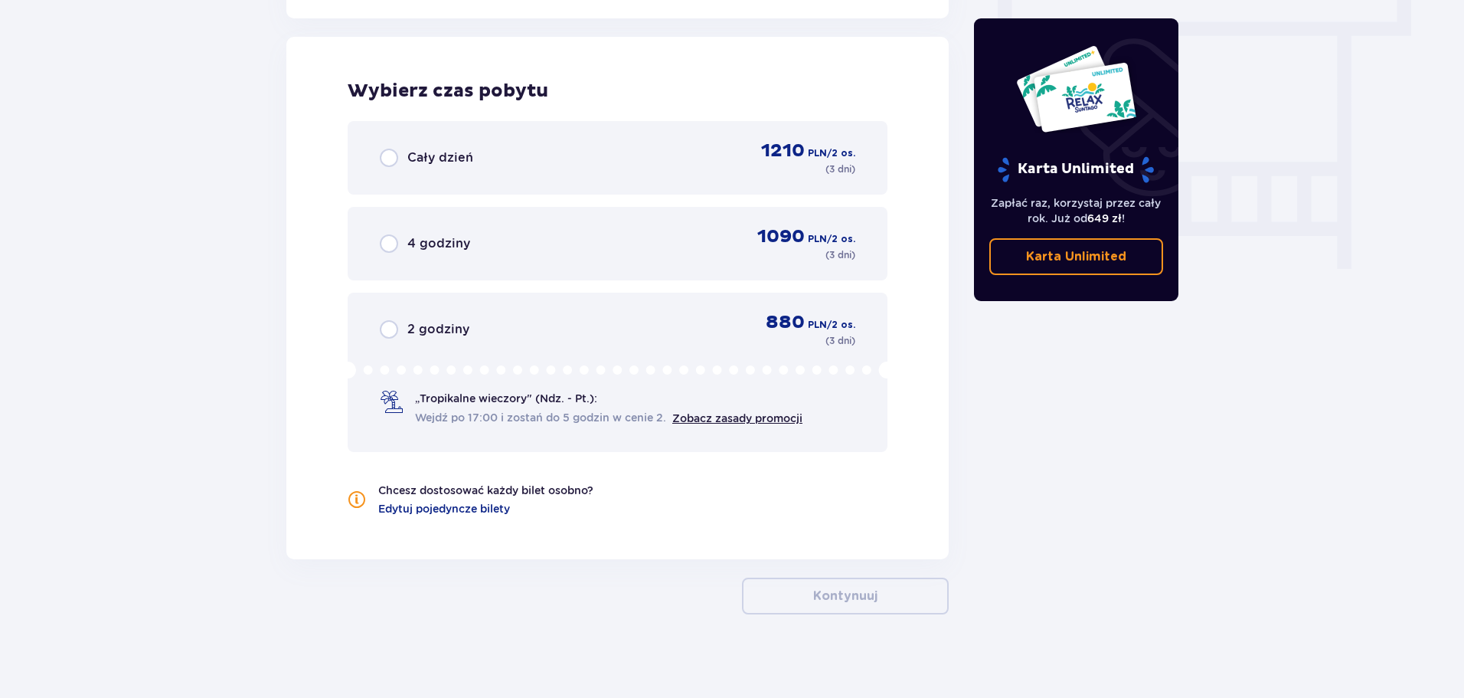
click at [460, 153] on p "Cały dzień" at bounding box center [440, 157] width 66 height 17
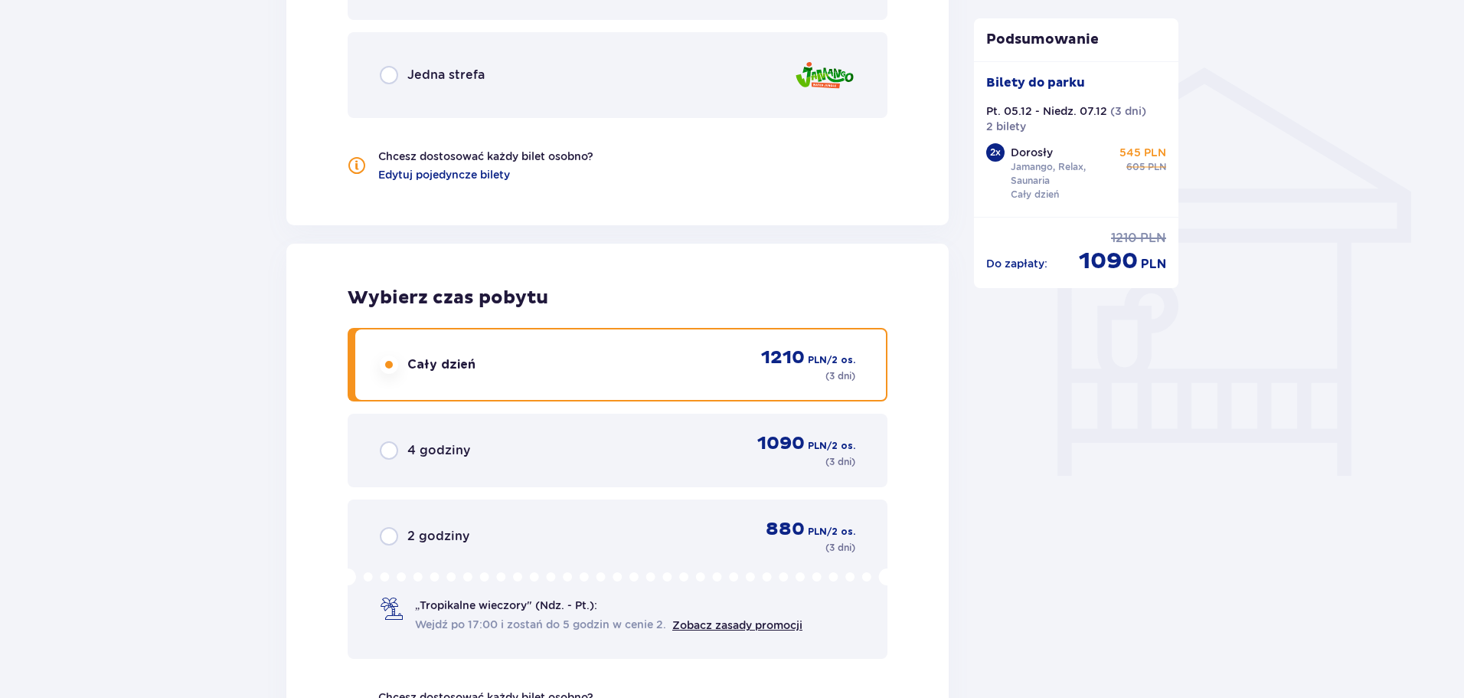
scroll to position [1171, 0]
